Goal: Go to known website: Go to known website

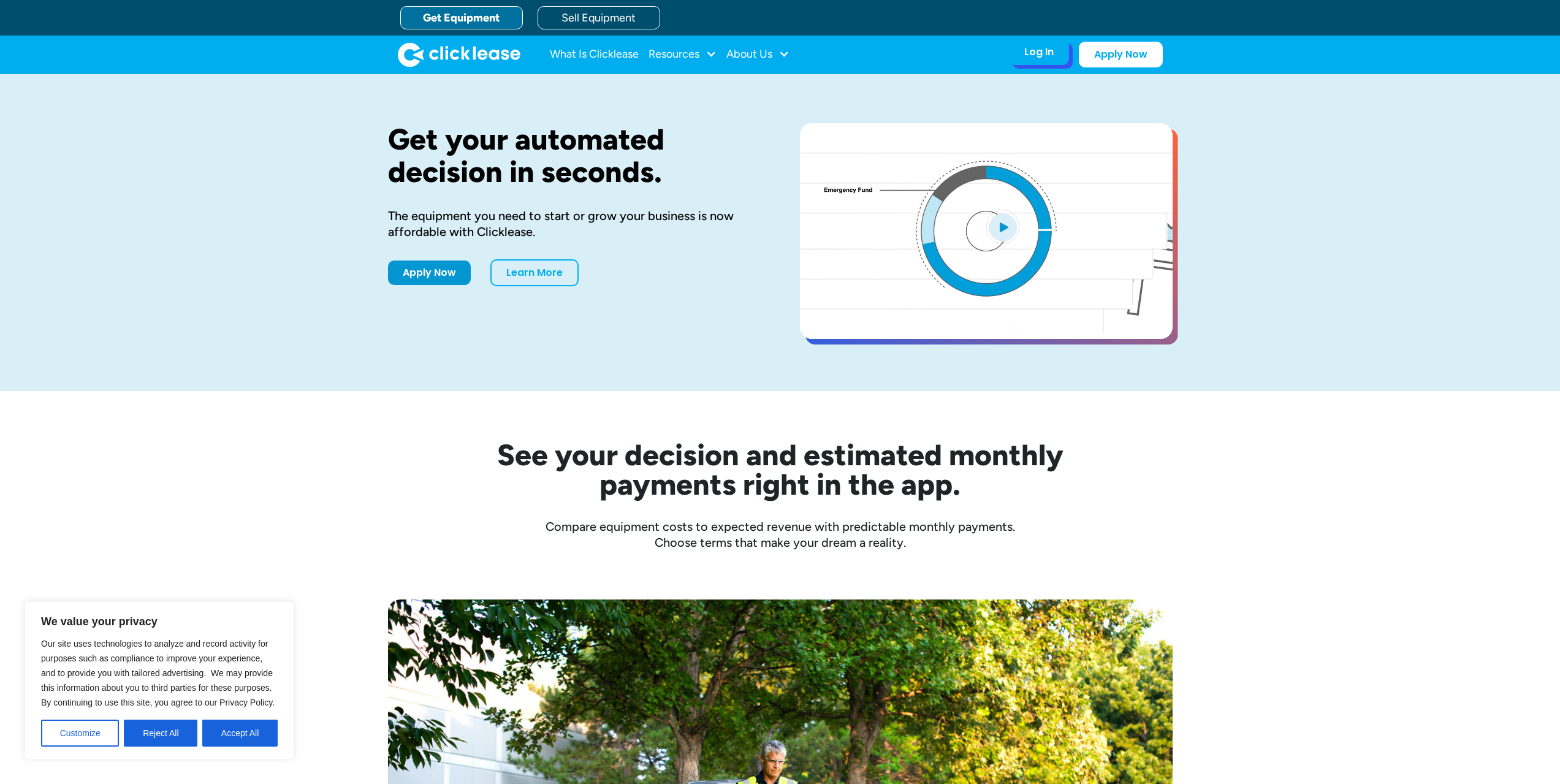
click at [1033, 55] on div "Log In" at bounding box center [1039, 51] width 30 height 12
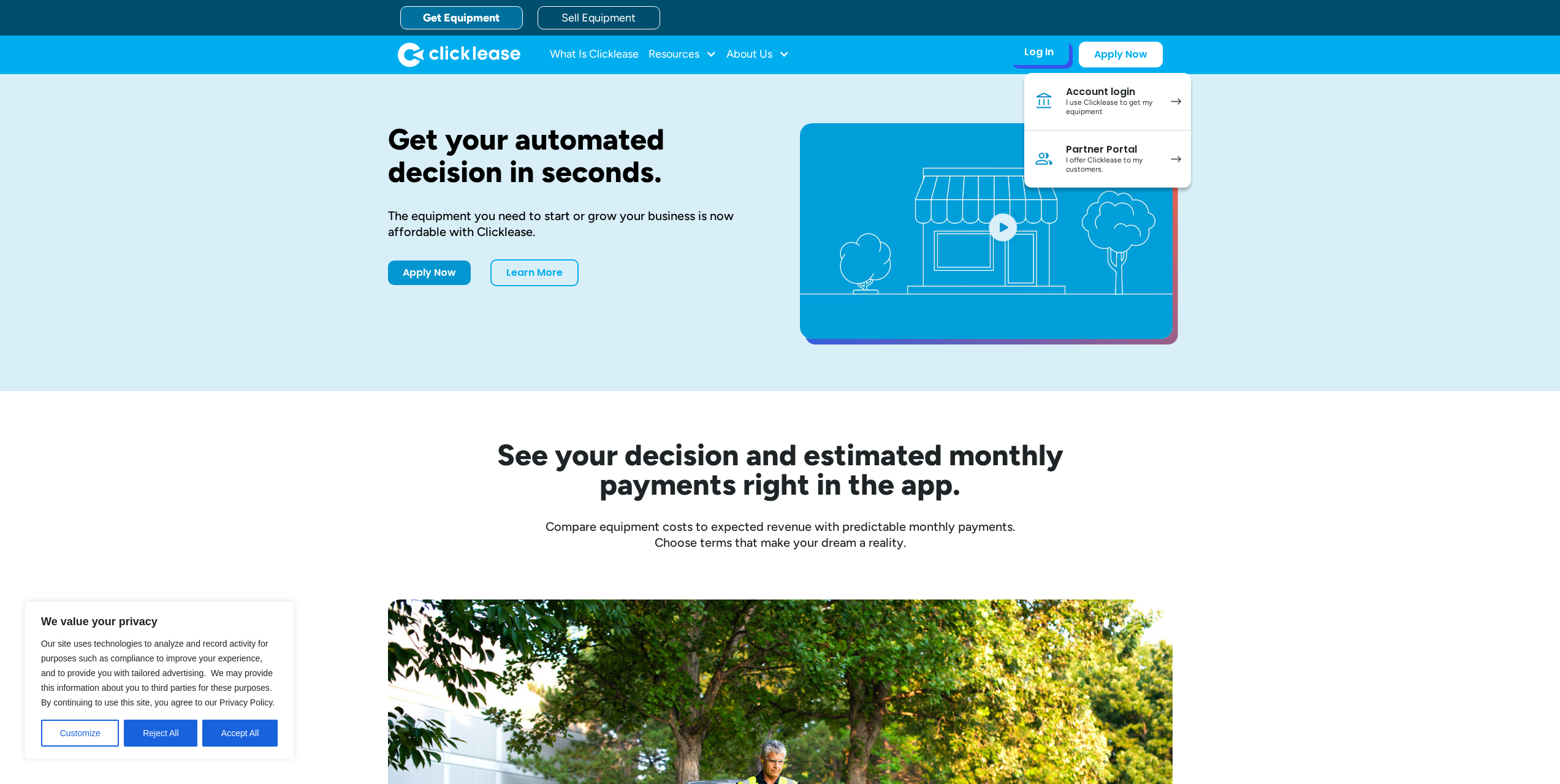
click at [1077, 96] on div "Account login" at bounding box center [1112, 92] width 93 height 12
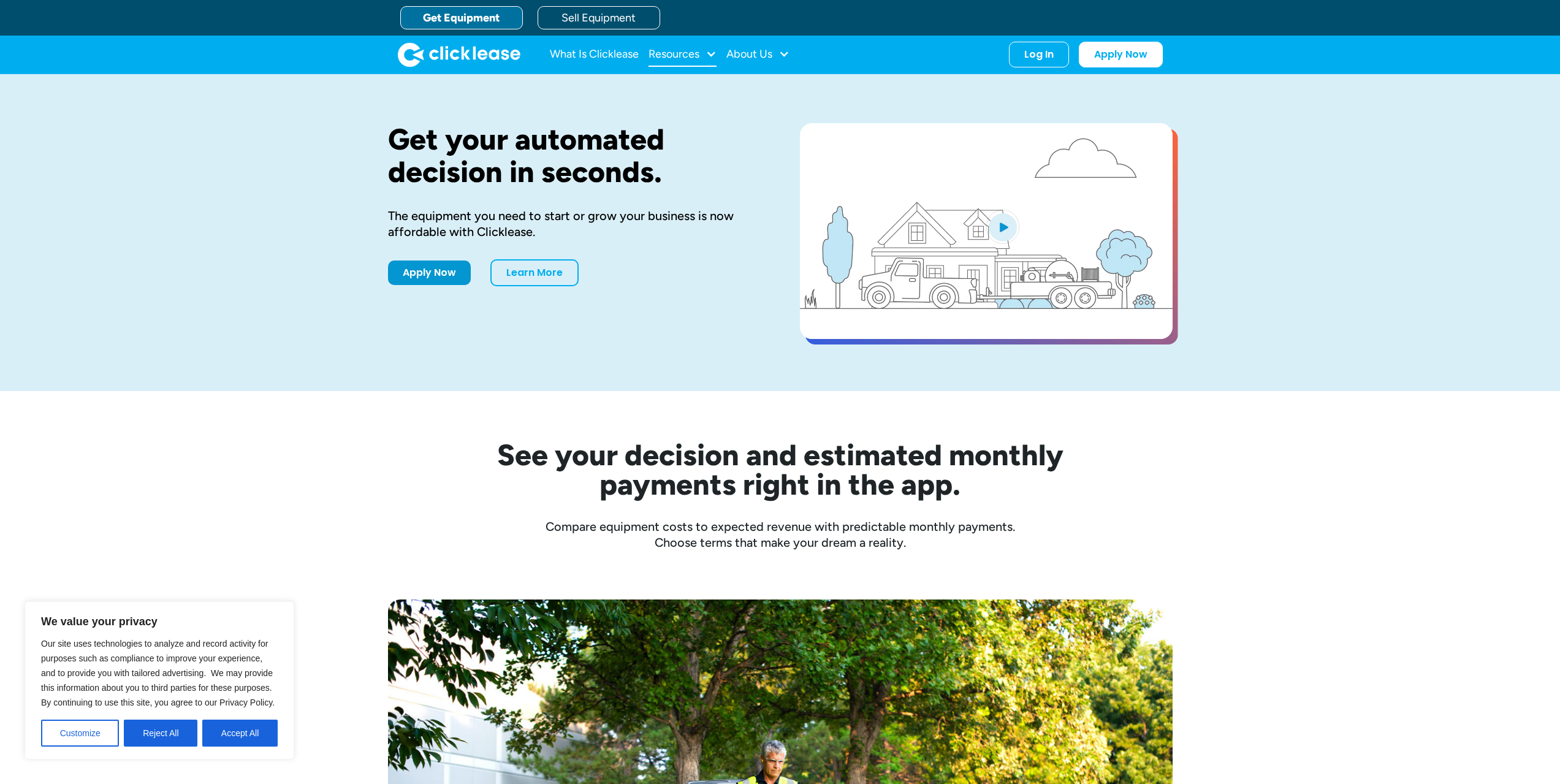
click at [699, 54] on div "Resources" at bounding box center [673, 54] width 51 height 0
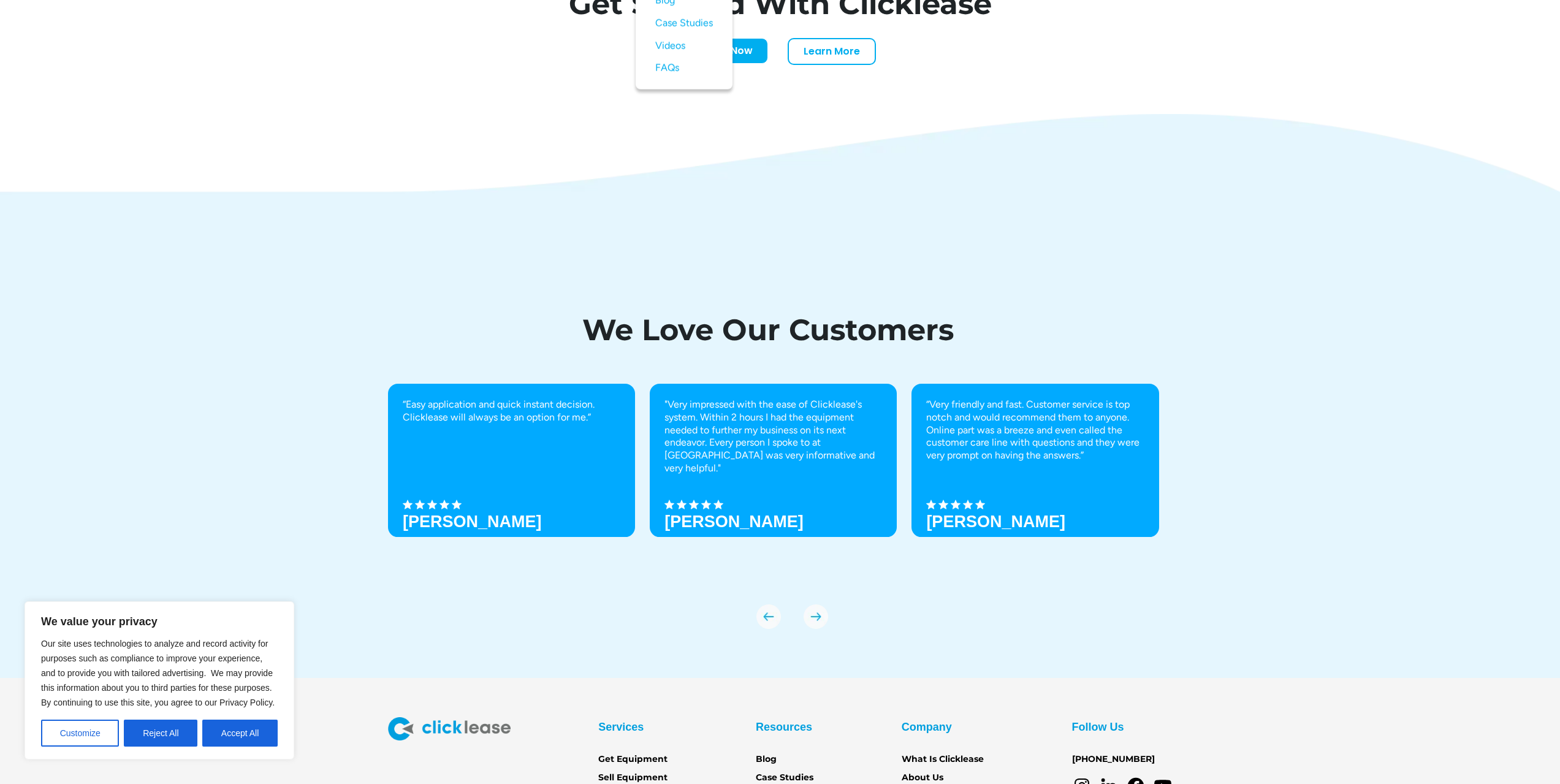
scroll to position [4204, 0]
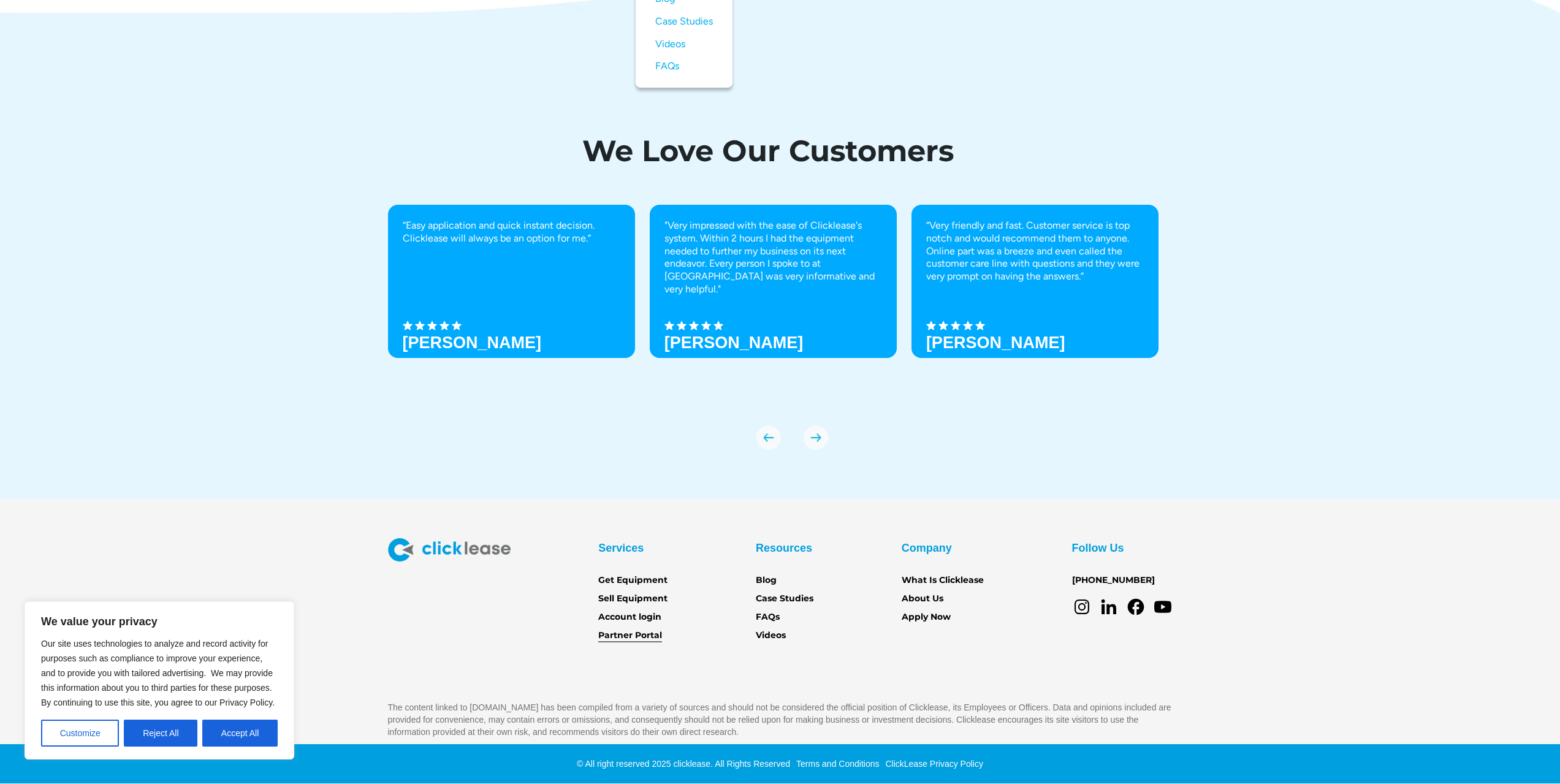
click at [653, 638] on link "Partner Portal" at bounding box center [630, 635] width 64 height 14
